Goal: Information Seeking & Learning: Find specific page/section

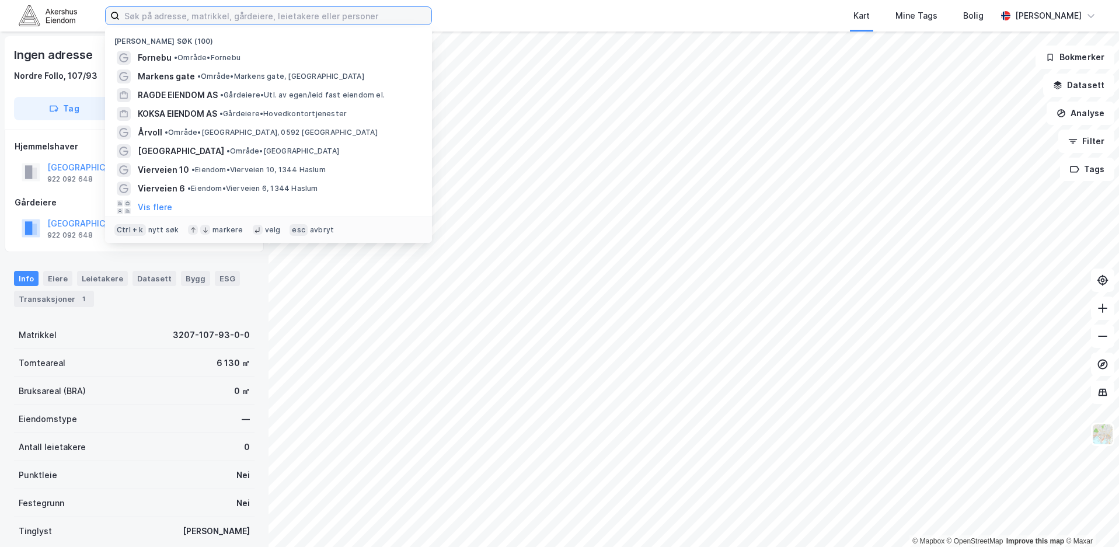
click at [302, 15] on input at bounding box center [276, 16] width 312 height 18
type input "økern"
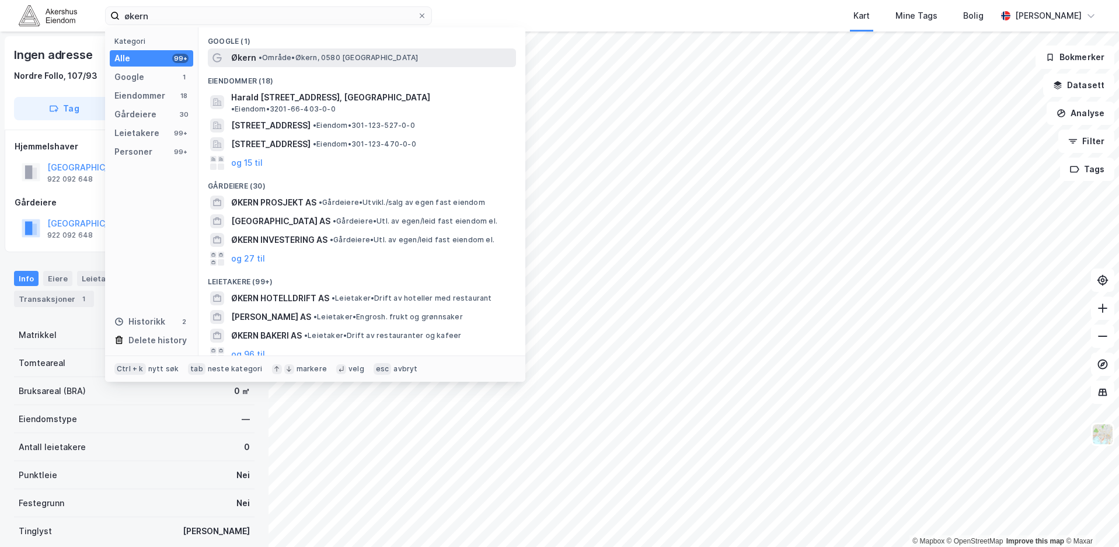
click at [247, 54] on span "Økern" at bounding box center [243, 58] width 25 height 14
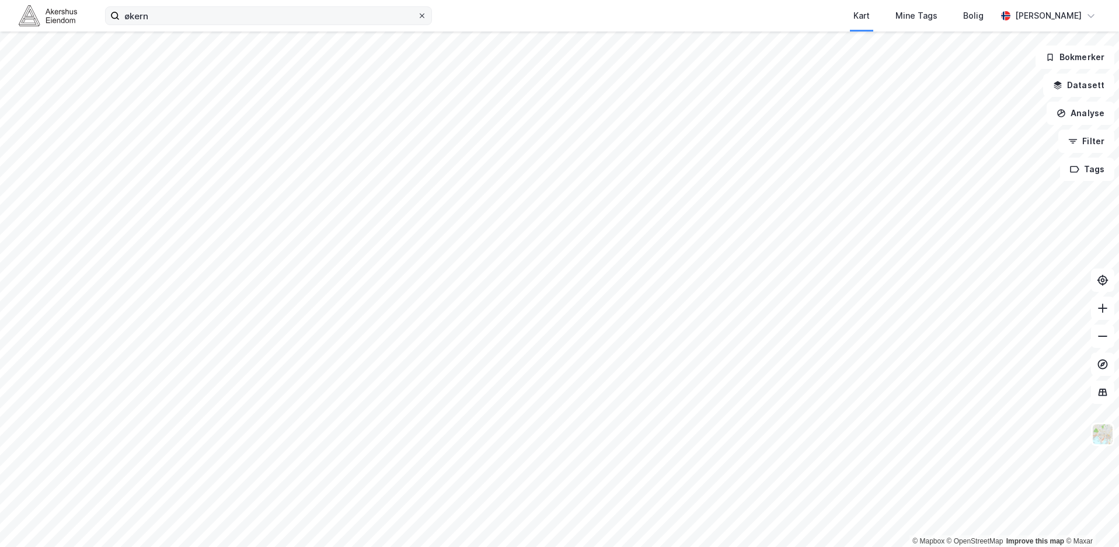
click at [420, 15] on icon at bounding box center [422, 15] width 7 height 7
click at [417, 15] on input "økern" at bounding box center [269, 16] width 298 height 18
click at [870, 13] on div "Kart" at bounding box center [862, 16] width 16 height 14
click at [273, 19] on input at bounding box center [276, 16] width 312 height 18
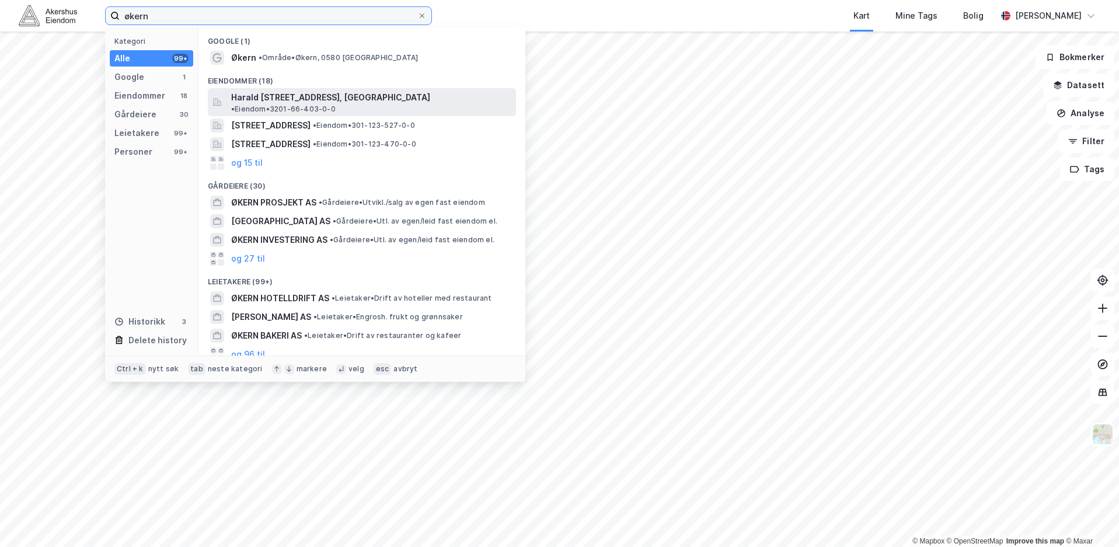
type input "økern"
click at [308, 93] on span "Harald [STREET_ADDRESS], [GEOGRAPHIC_DATA]" at bounding box center [330, 97] width 199 height 14
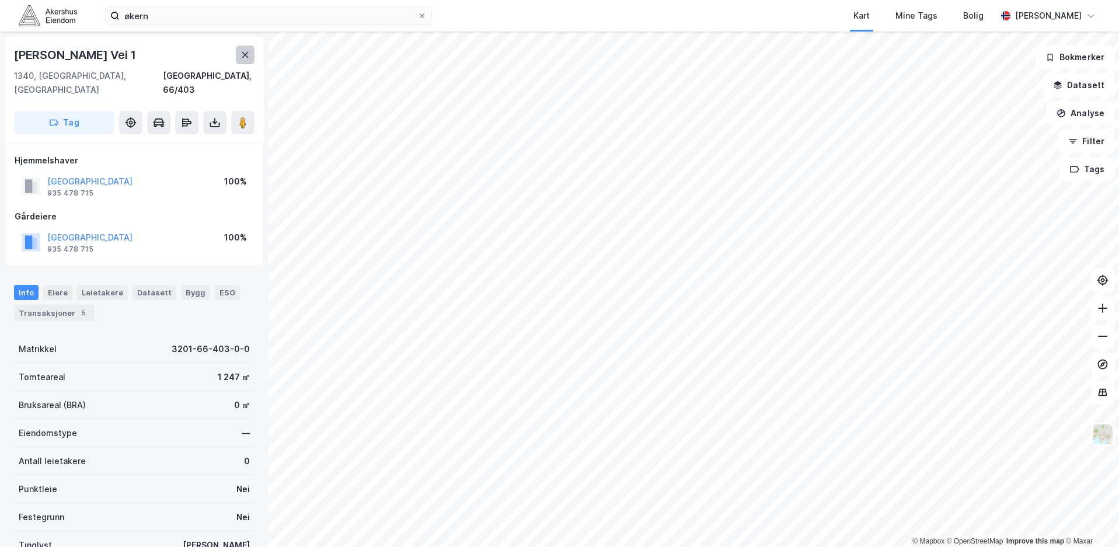
click at [250, 57] on button at bounding box center [245, 55] width 19 height 19
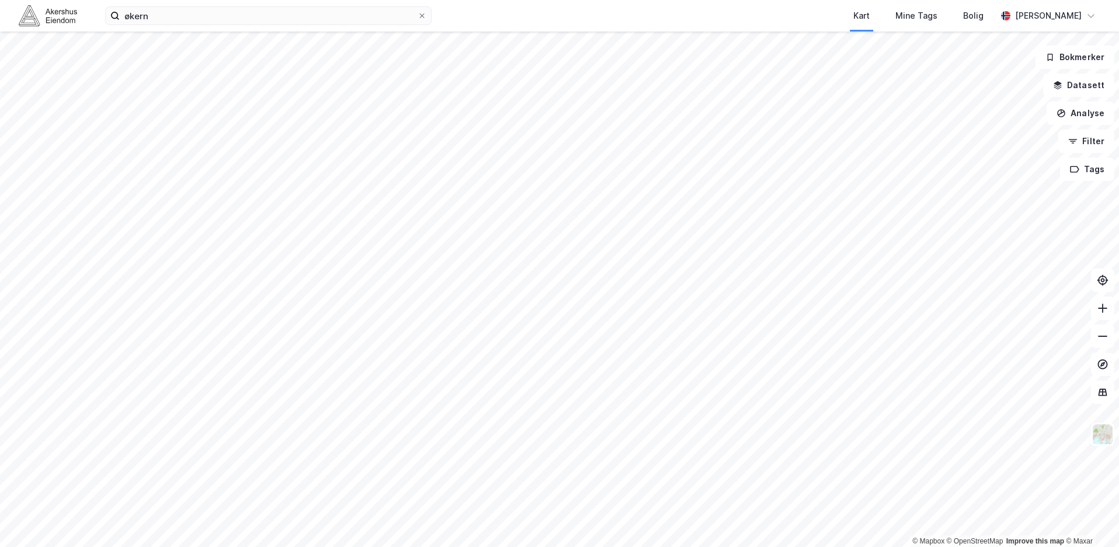
click at [46, 13] on img at bounding box center [48, 15] width 58 height 20
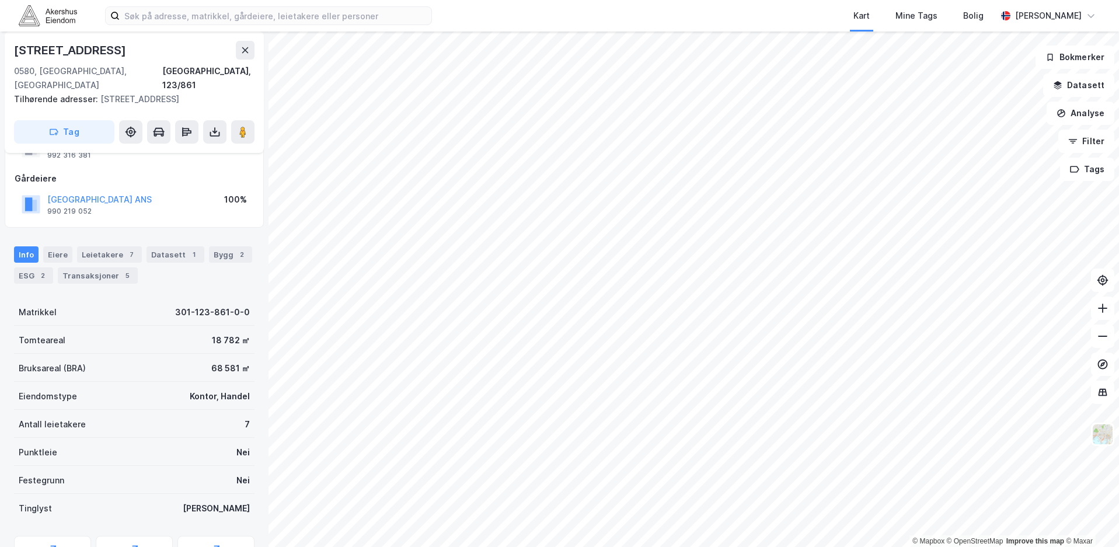
scroll to position [103, 0]
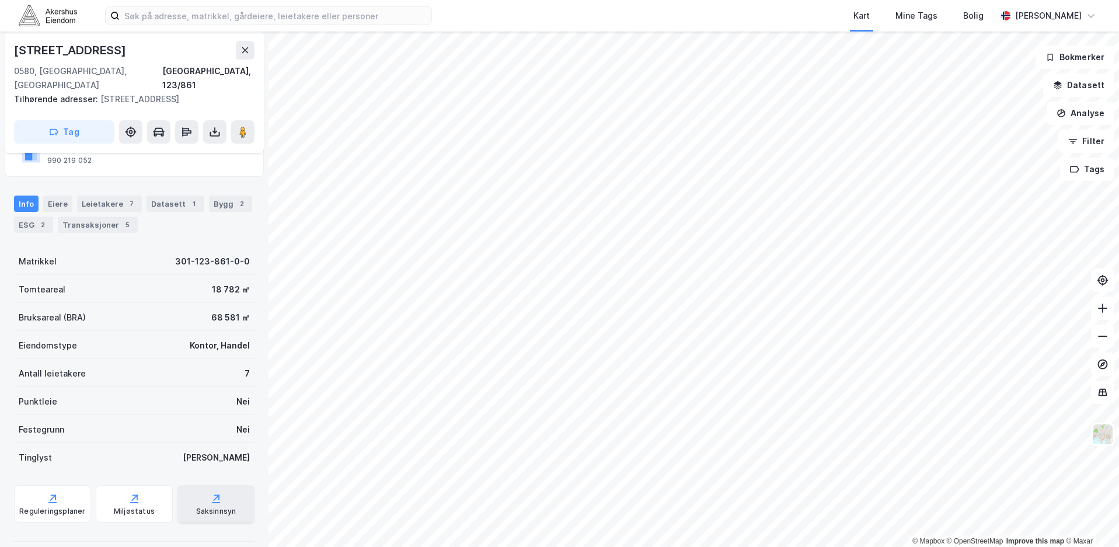
click at [222, 489] on div "Saksinnsyn" at bounding box center [215, 503] width 77 height 37
